Goal: Transaction & Acquisition: Purchase product/service

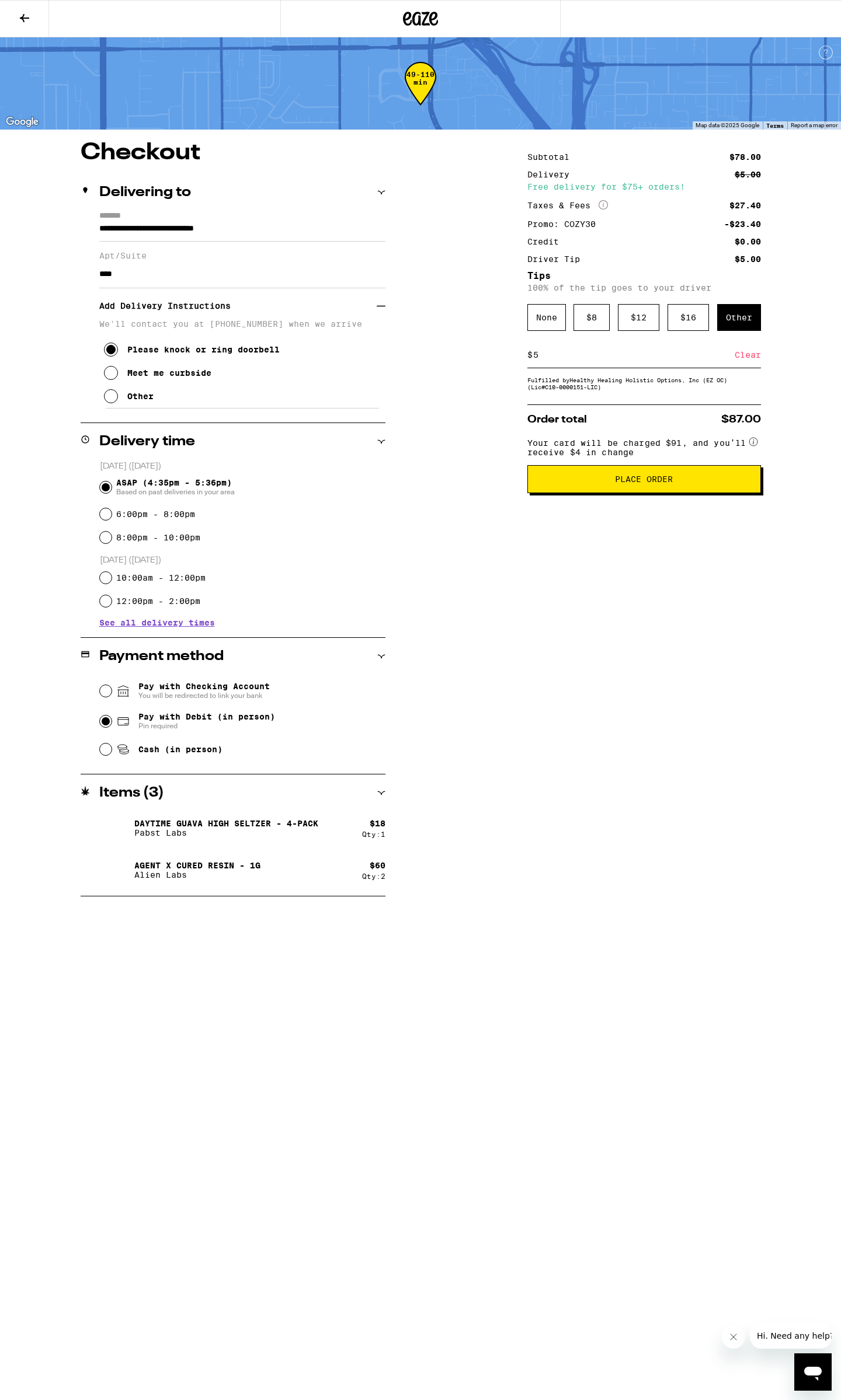
click at [643, 483] on span "Place Order" at bounding box center [644, 479] width 58 height 8
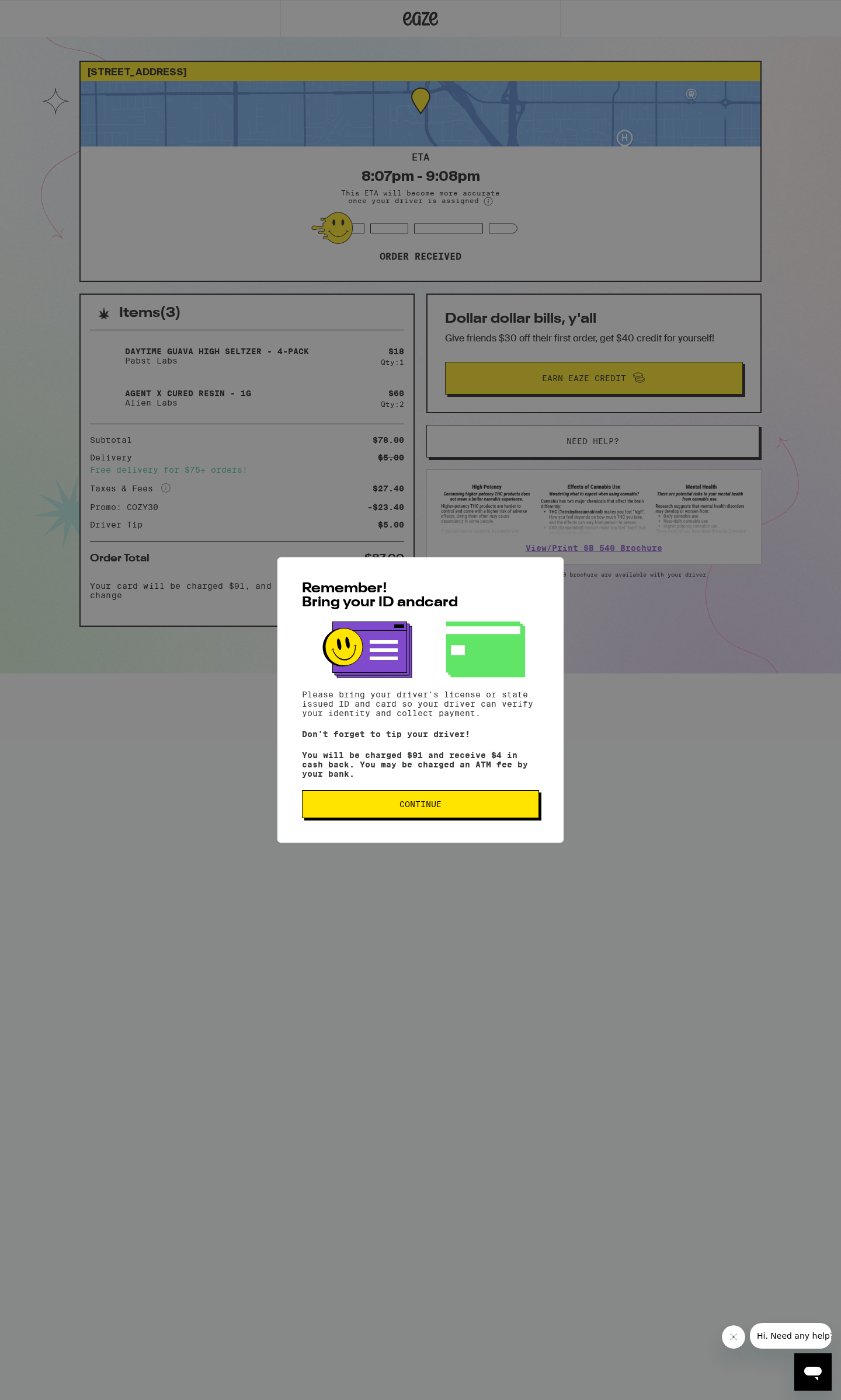
click at [418, 818] on button "Continue" at bounding box center [420, 804] width 237 height 28
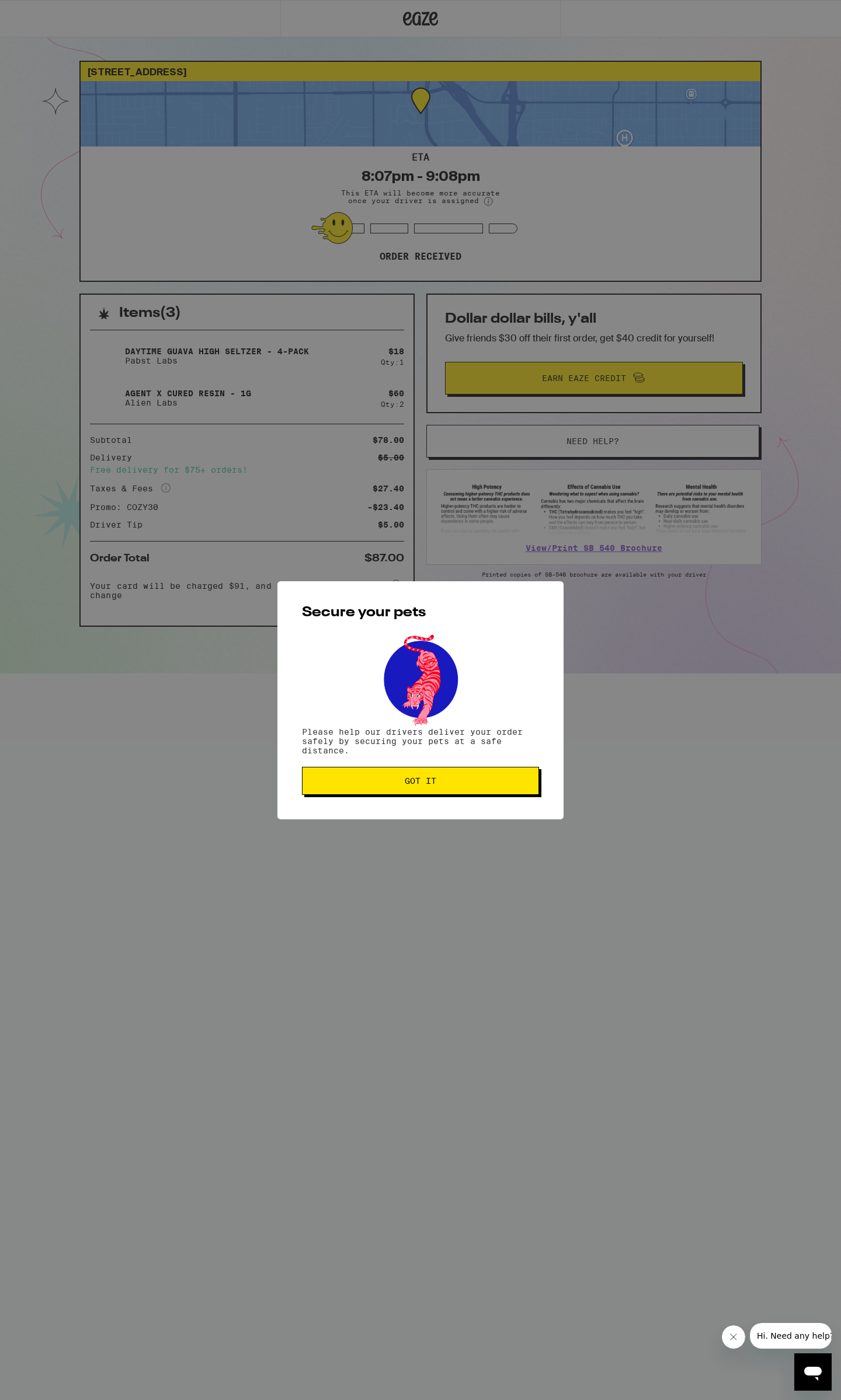
click at [422, 775] on button "Got it" at bounding box center [420, 780] width 237 height 28
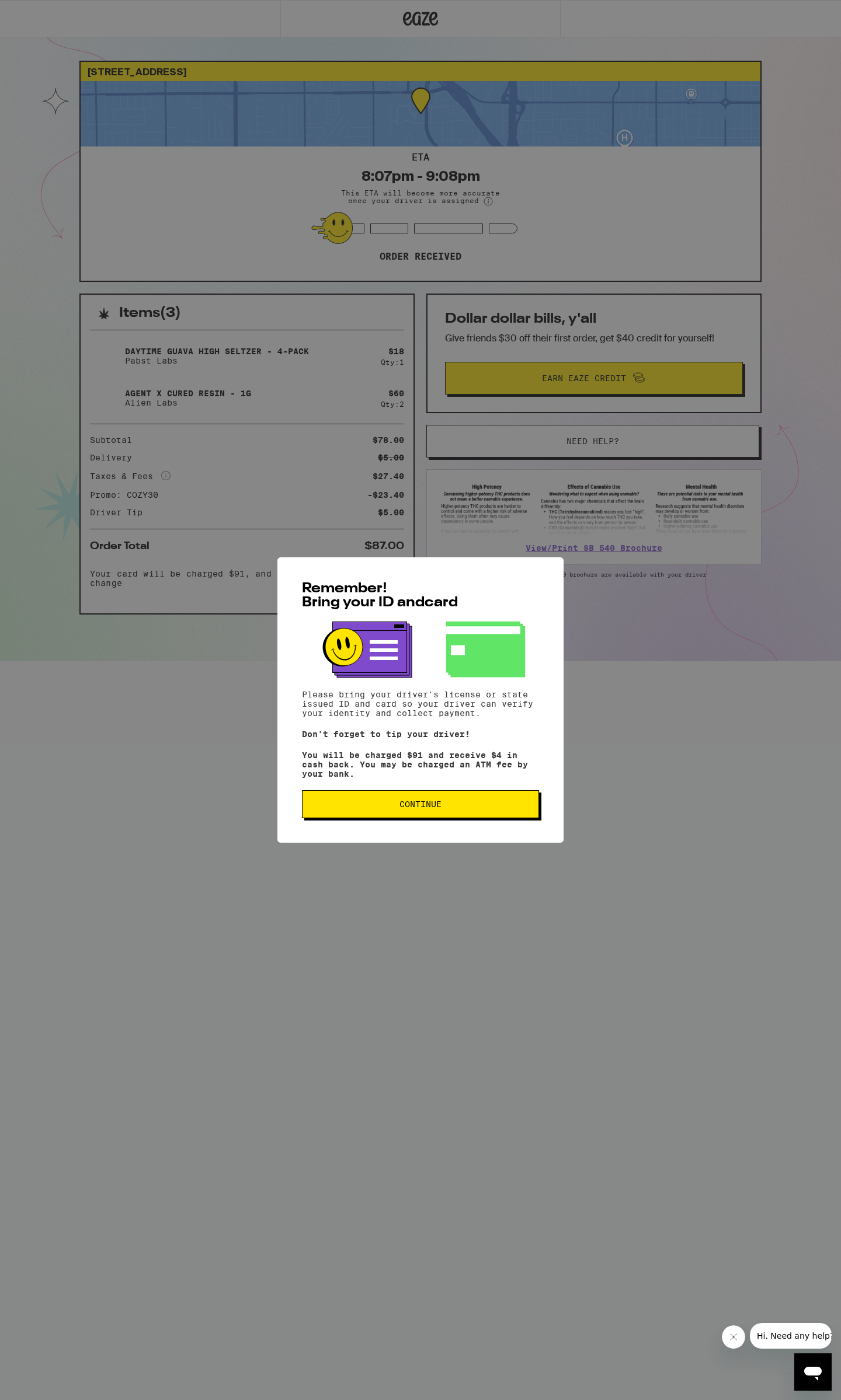
click at [482, 812] on button "Continue" at bounding box center [420, 804] width 237 height 28
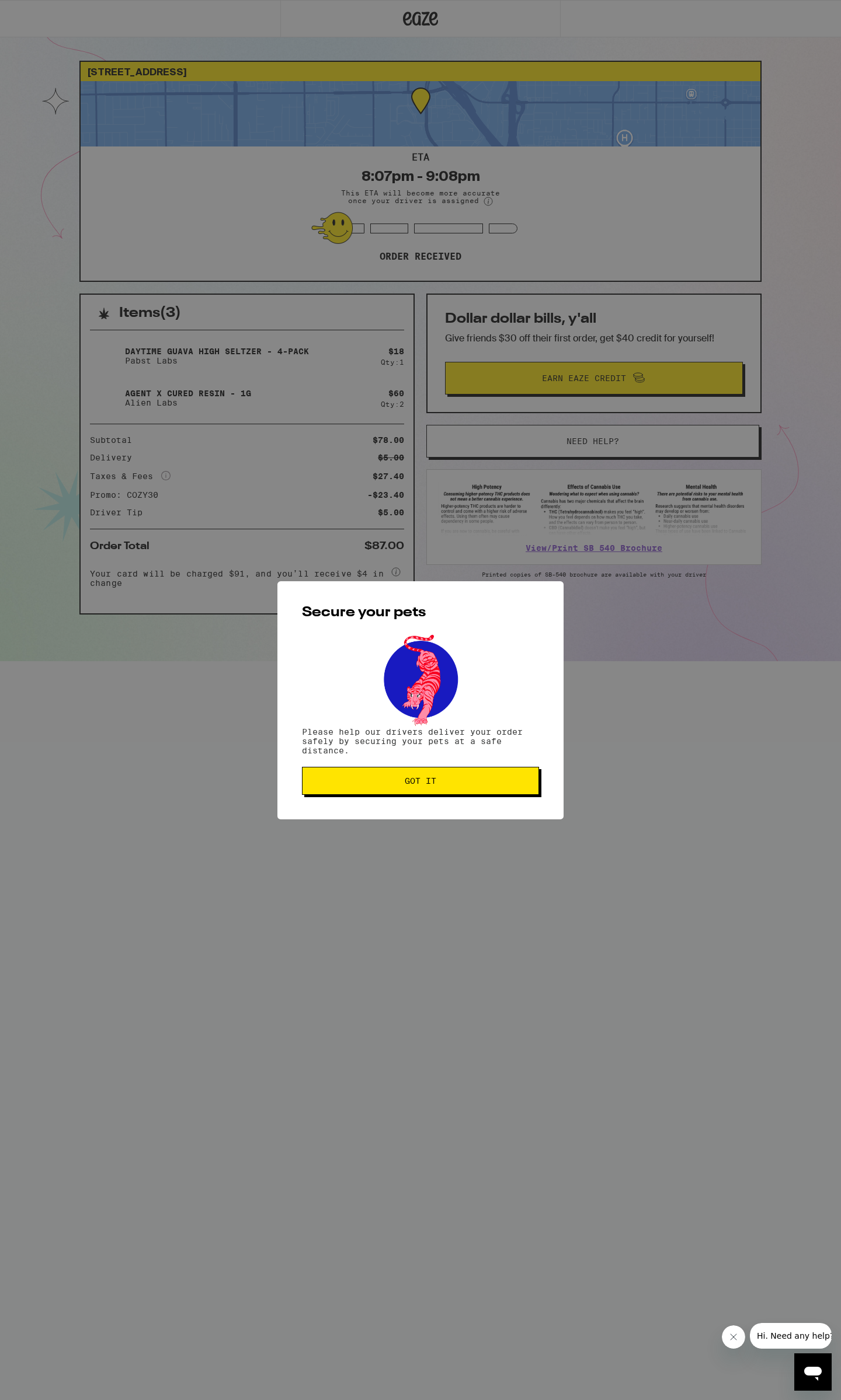
click at [421, 785] on span "Got it" at bounding box center [420, 781] width 31 height 8
